Goal: Task Accomplishment & Management: Manage account settings

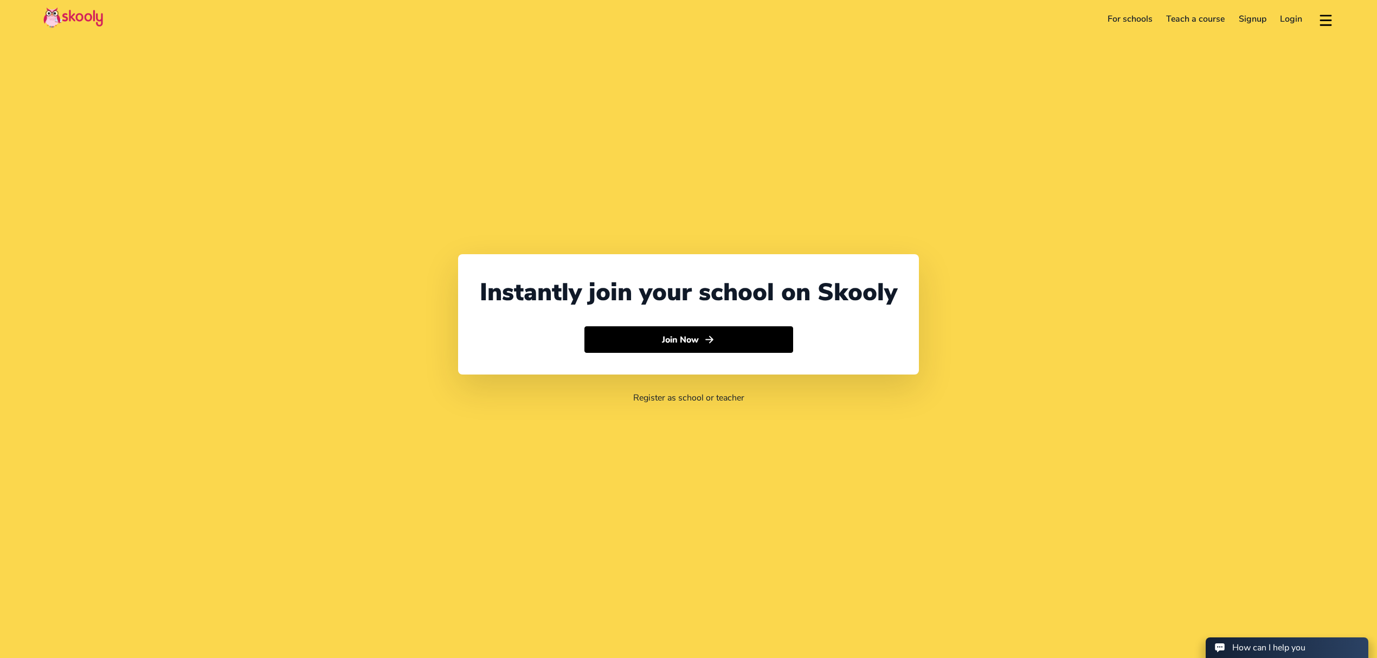
select select "971"
select select "[GEOGRAPHIC_DATA]"
select select "[GEOGRAPHIC_DATA]/[GEOGRAPHIC_DATA]"
click at [1291, 17] on link "Login" at bounding box center [1292, 18] width 36 height 17
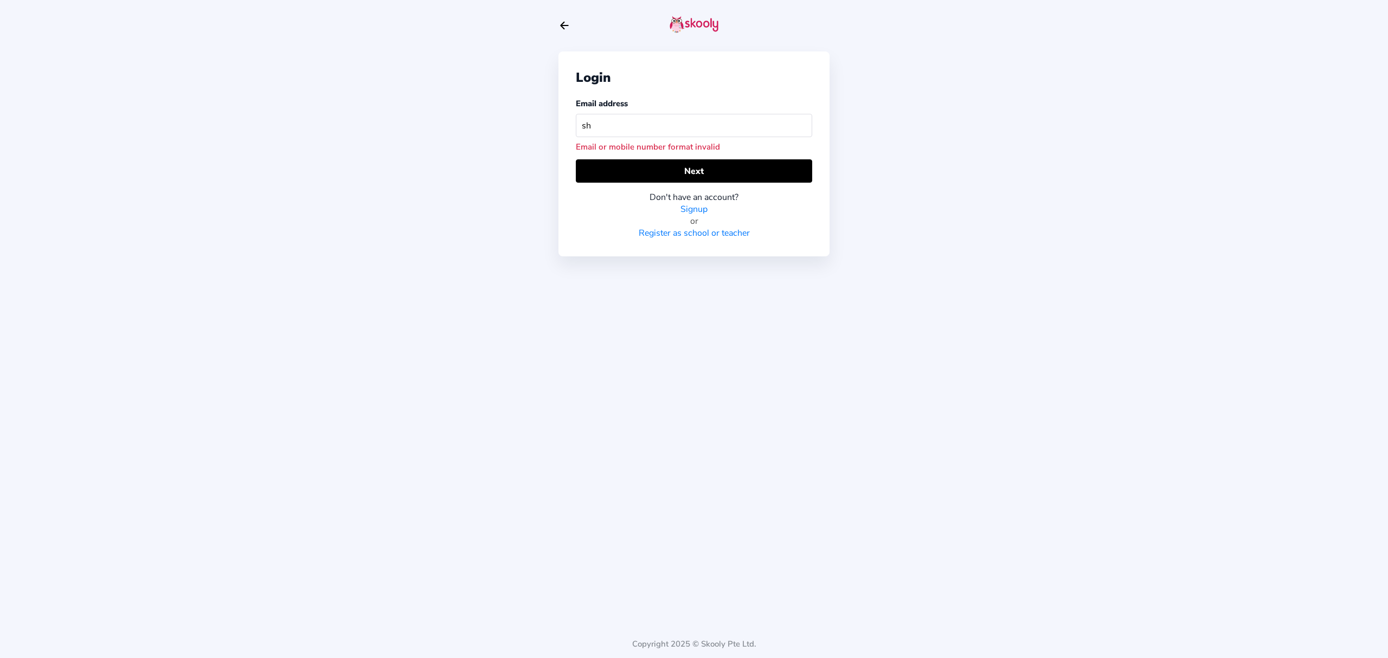
type input "s"
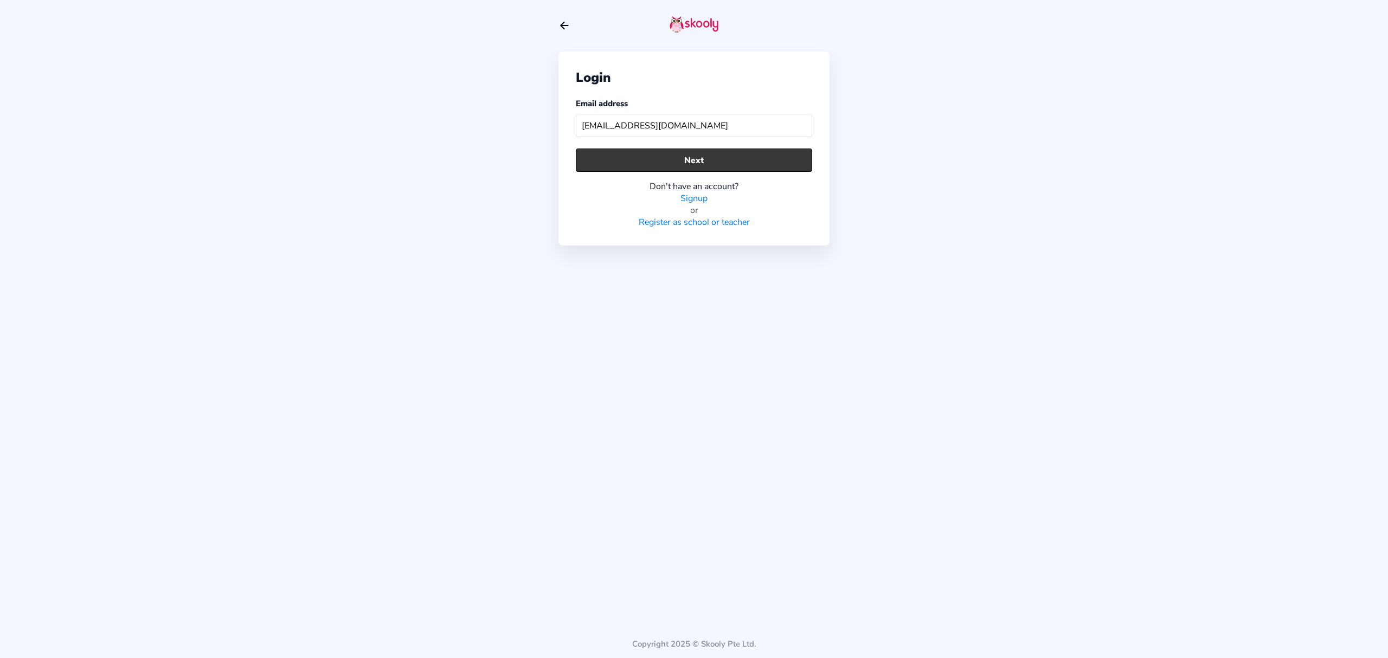
type input "[EMAIL_ADDRESS][DOMAIN_NAME]"
click at [706, 168] on button "Next" at bounding box center [694, 160] width 236 height 23
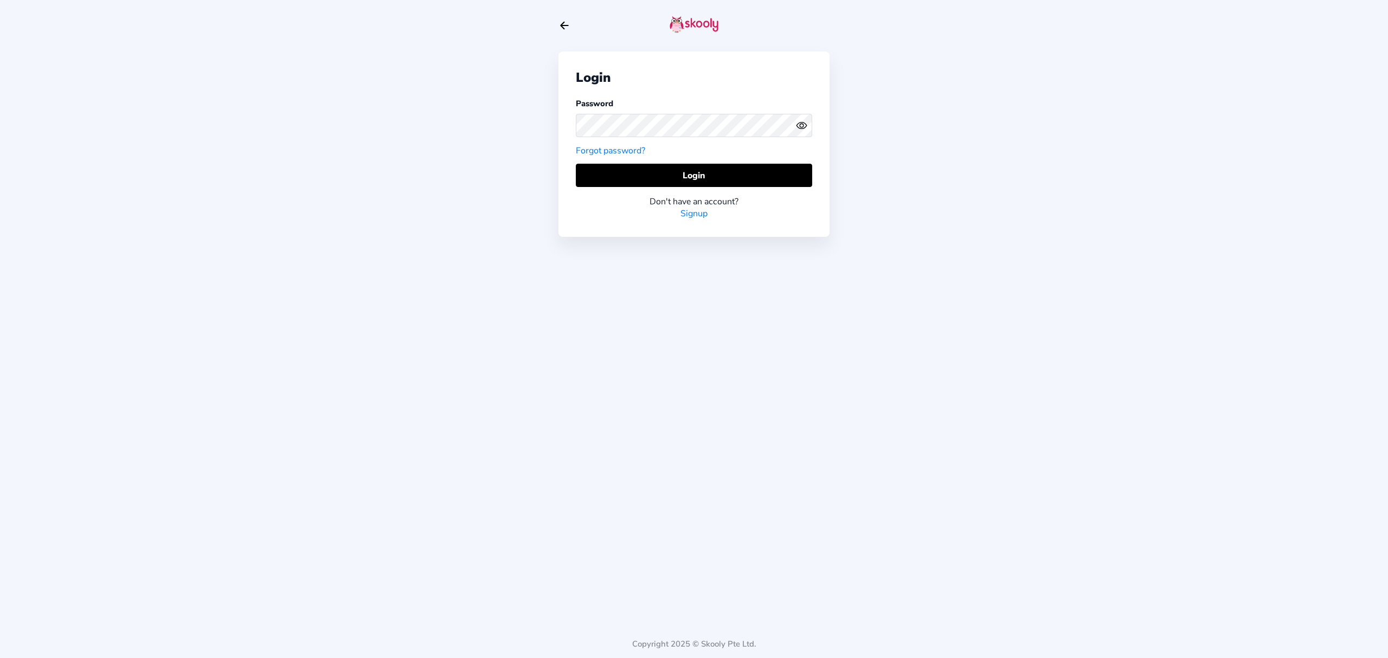
click at [799, 126] on icon "Eye" at bounding box center [801, 125] width 11 height 11
click at [787, 180] on button "Login" at bounding box center [694, 175] width 236 height 23
